Goal: Task Accomplishment & Management: Manage account settings

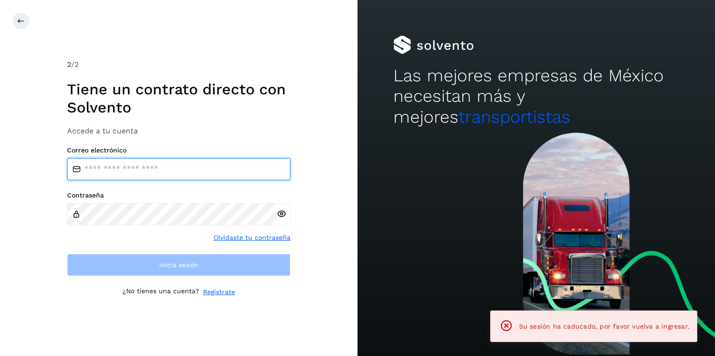
click at [126, 169] on input "email" at bounding box center [178, 169] width 223 height 22
type input "**********"
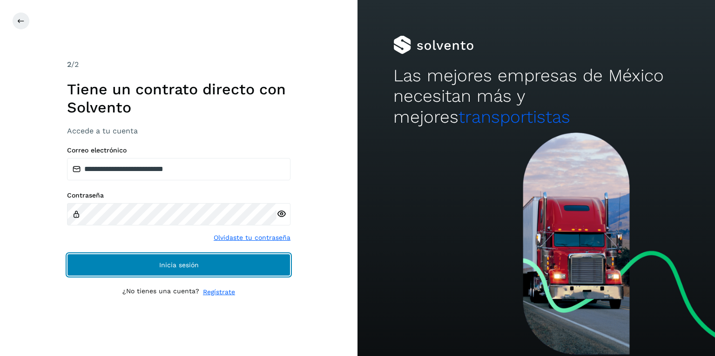
click at [221, 265] on button "Inicia sesión" at bounding box center [178, 265] width 223 height 22
